Goal: Information Seeking & Learning: Learn about a topic

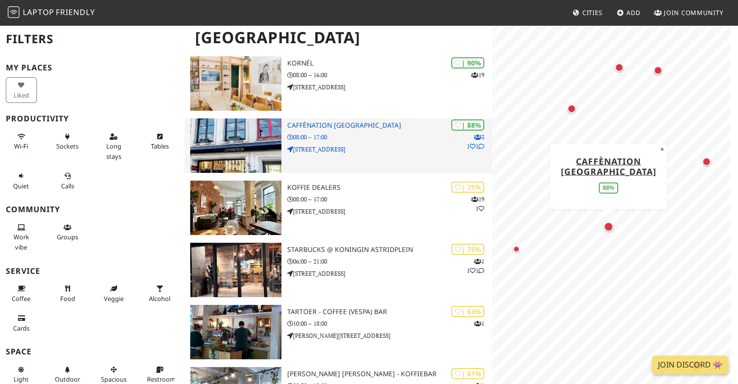
scroll to position [89, 0]
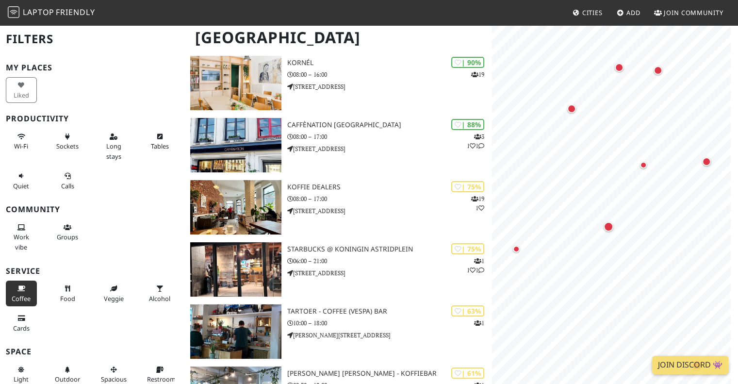
click at [20, 291] on button "Coffee" at bounding box center [21, 294] width 31 height 26
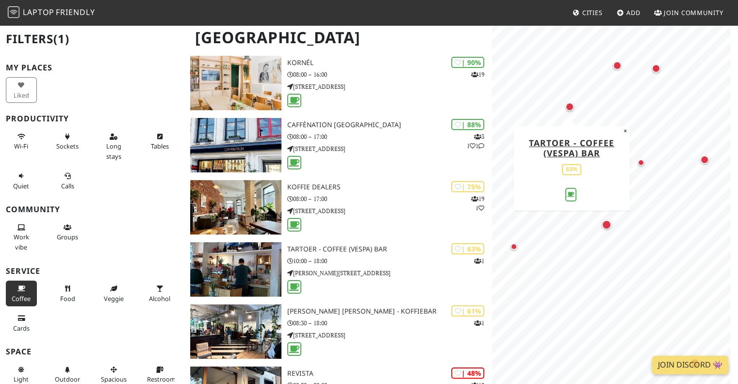
click at [572, 108] on div "Map marker" at bounding box center [569, 106] width 9 height 9
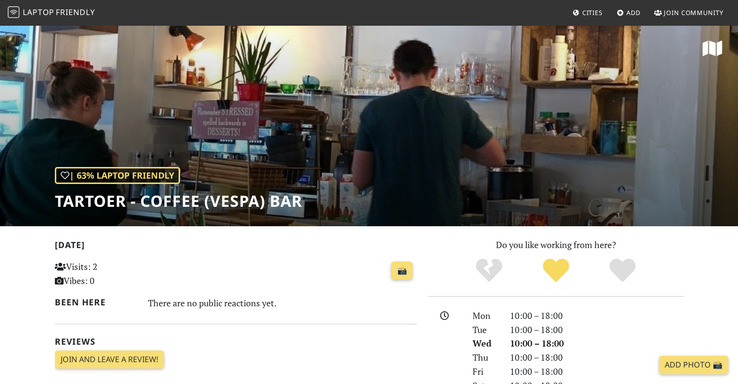
click at [604, 124] on div "| 63% Laptop Friendly Tartoer - Coffee (Vespa) Bar" at bounding box center [369, 125] width 738 height 202
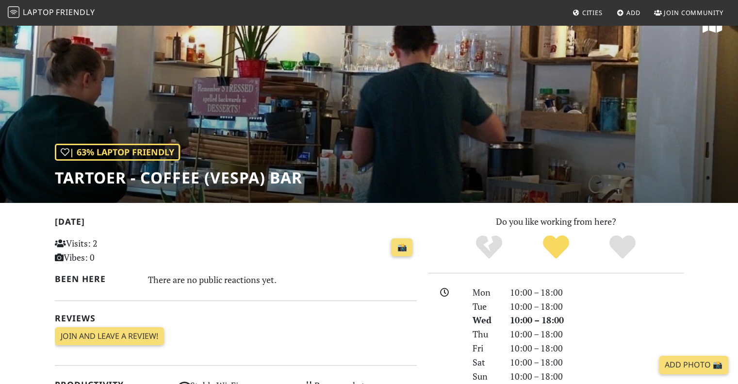
scroll to position [25, 0]
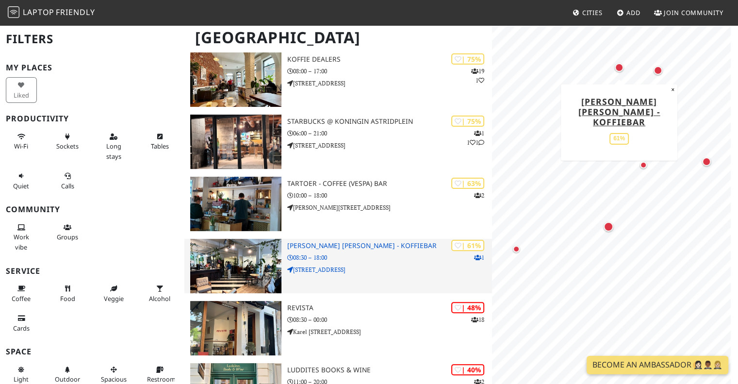
scroll to position [217, 0]
